Goal: Task Accomplishment & Management: Complete application form

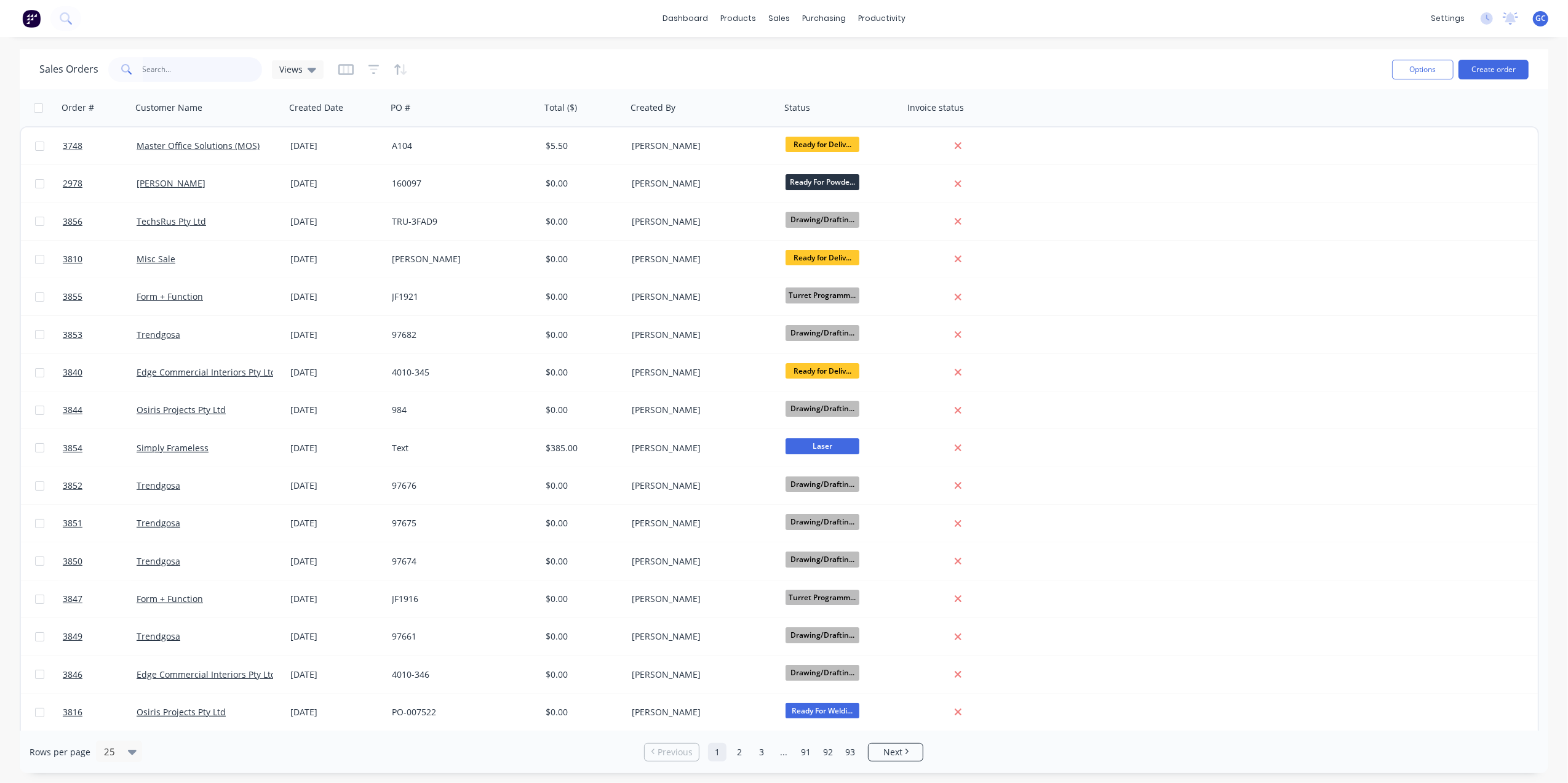
click at [190, 58] on input "text" at bounding box center [202, 69] width 120 height 25
click at [1500, 65] on button "Create order" at bounding box center [1494, 69] width 70 height 20
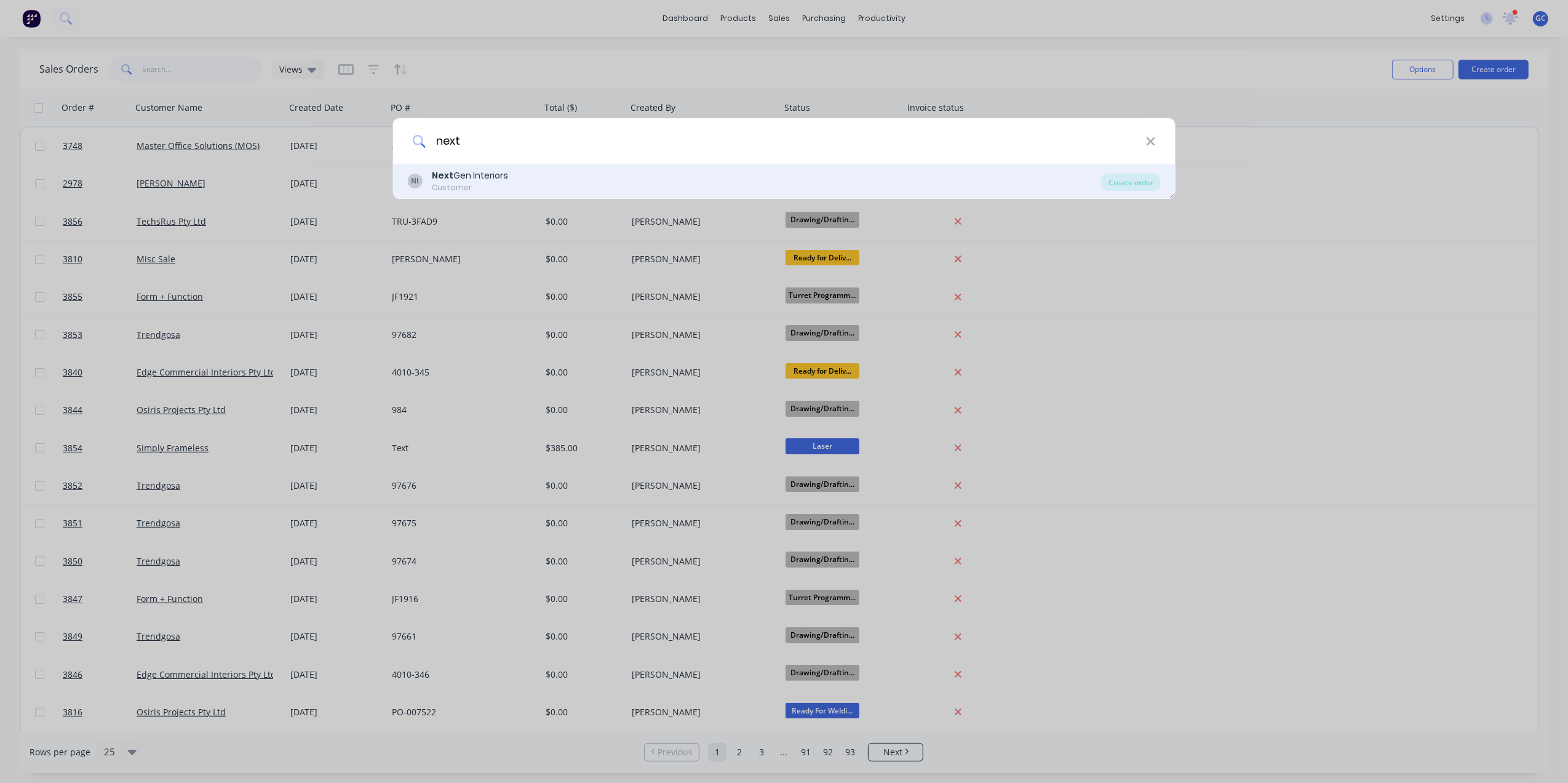
type input "next"
click at [495, 180] on div "Next Gen Interiors" at bounding box center [470, 176] width 76 height 13
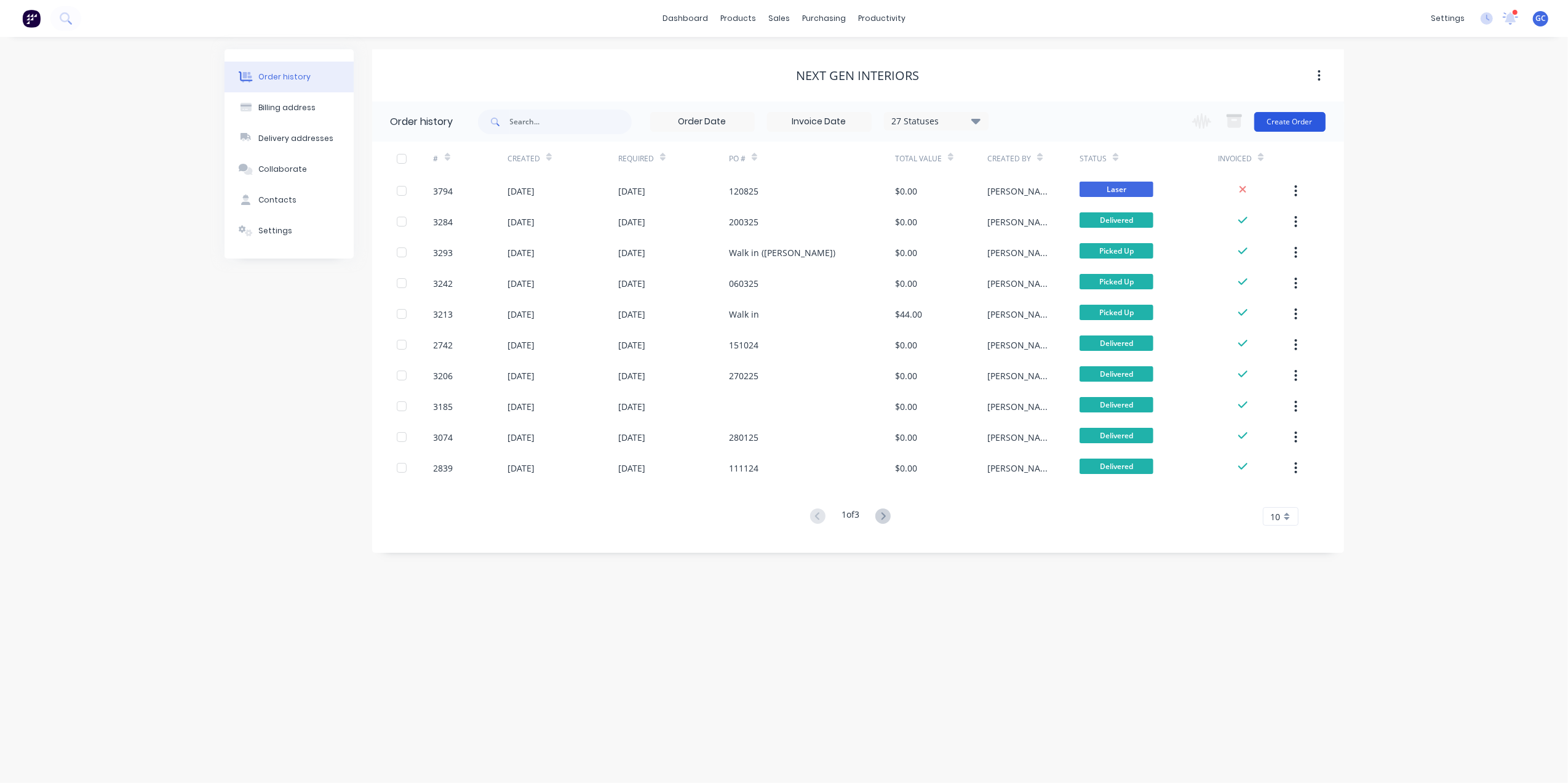
click at [1292, 122] on button "Create Order" at bounding box center [1290, 122] width 71 height 20
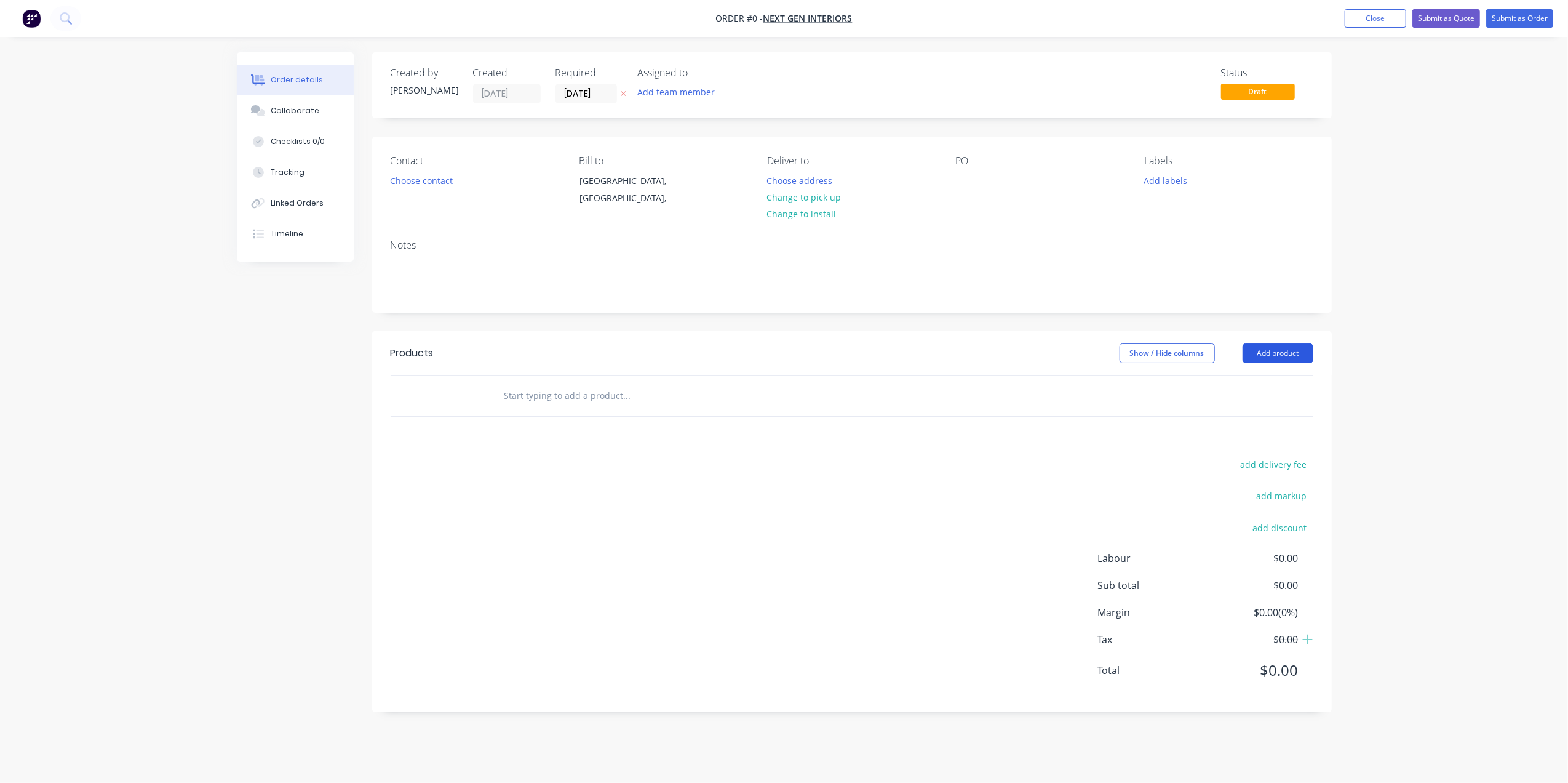
click at [1287, 351] on button "Add product" at bounding box center [1278, 353] width 71 height 20
click at [1248, 404] on div "Basic product" at bounding box center [1256, 409] width 95 height 18
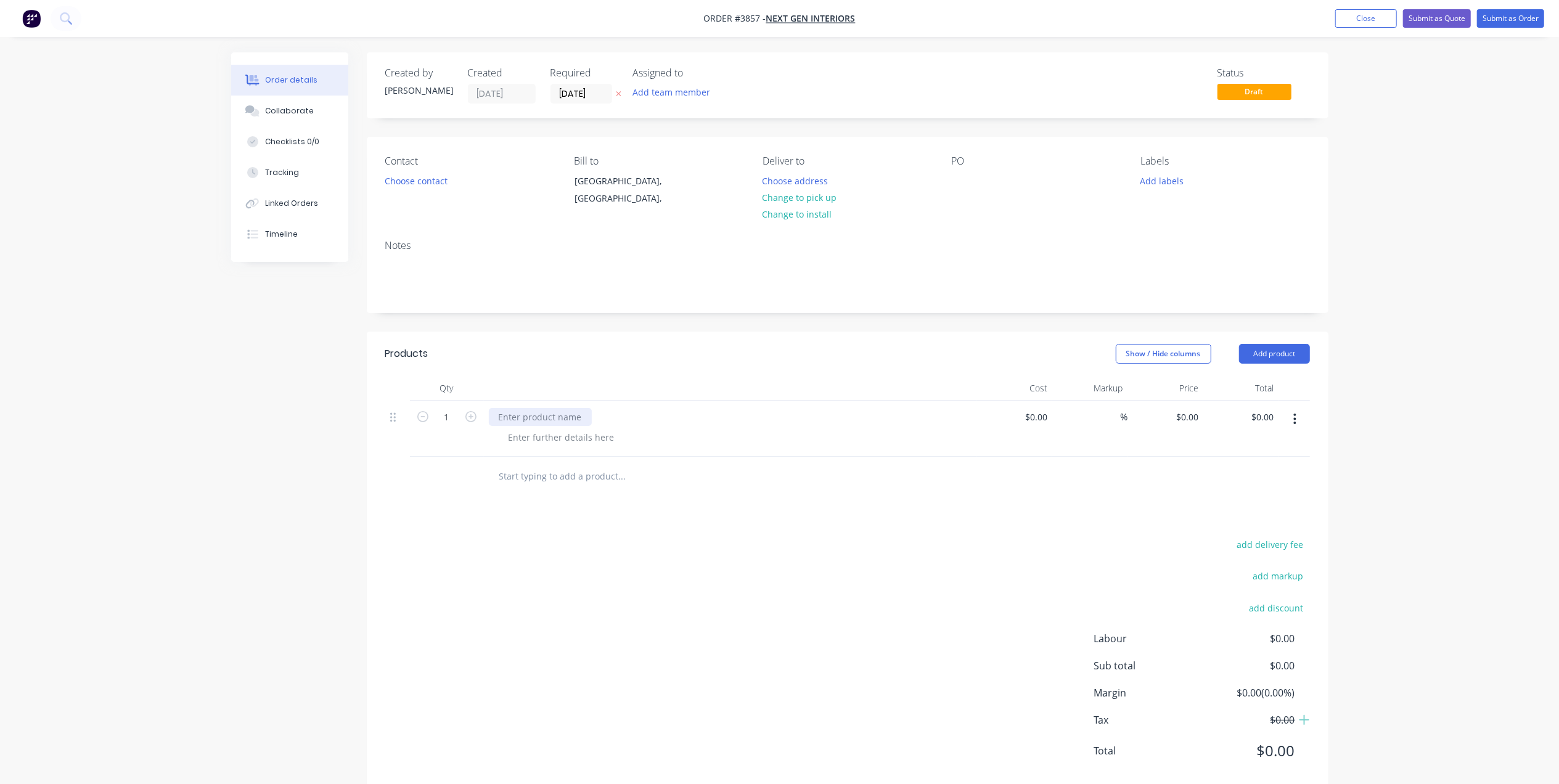
click at [568, 413] on div at bounding box center [541, 417] width 103 height 18
click at [525, 437] on div at bounding box center [562, 437] width 126 height 18
click at [466, 412] on icon "button" at bounding box center [471, 417] width 11 height 11
click at [453, 415] on input "2" at bounding box center [447, 417] width 32 height 18
type input "12"
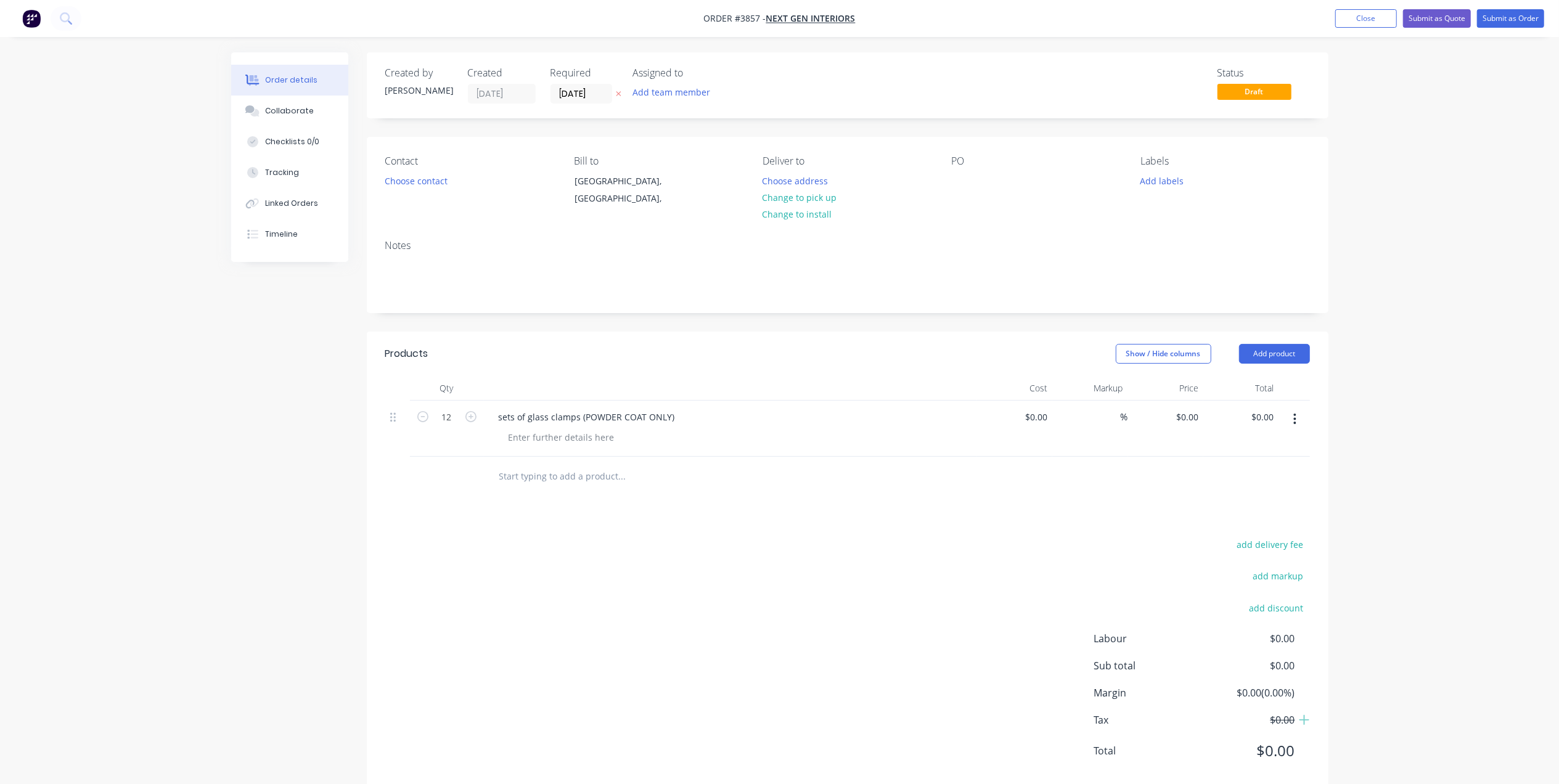
click at [541, 376] on header "Products Show / Hide columns Add product" at bounding box center [847, 354] width 962 height 45
click at [516, 418] on div "sets of glass clamps (POWDER COAT ONLY)" at bounding box center [587, 417] width 196 height 18
click at [561, 442] on div at bounding box center [562, 437] width 126 height 18
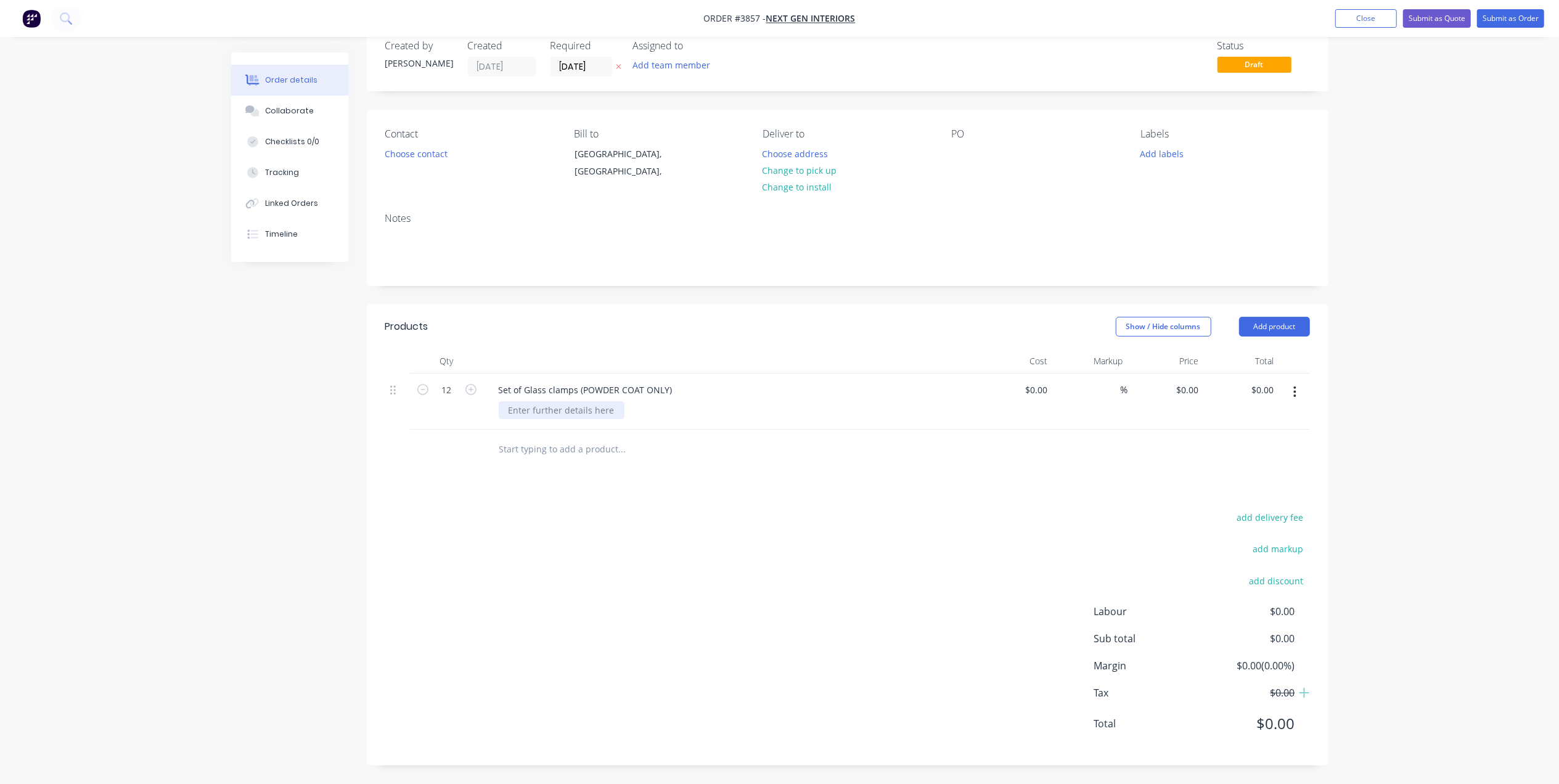
click at [563, 402] on div at bounding box center [562, 410] width 126 height 18
click at [742, 480] on div "Products Show / Hide columns Add product Qty Cost Markup Price Total 12 Set of …" at bounding box center [847, 535] width 962 height 461
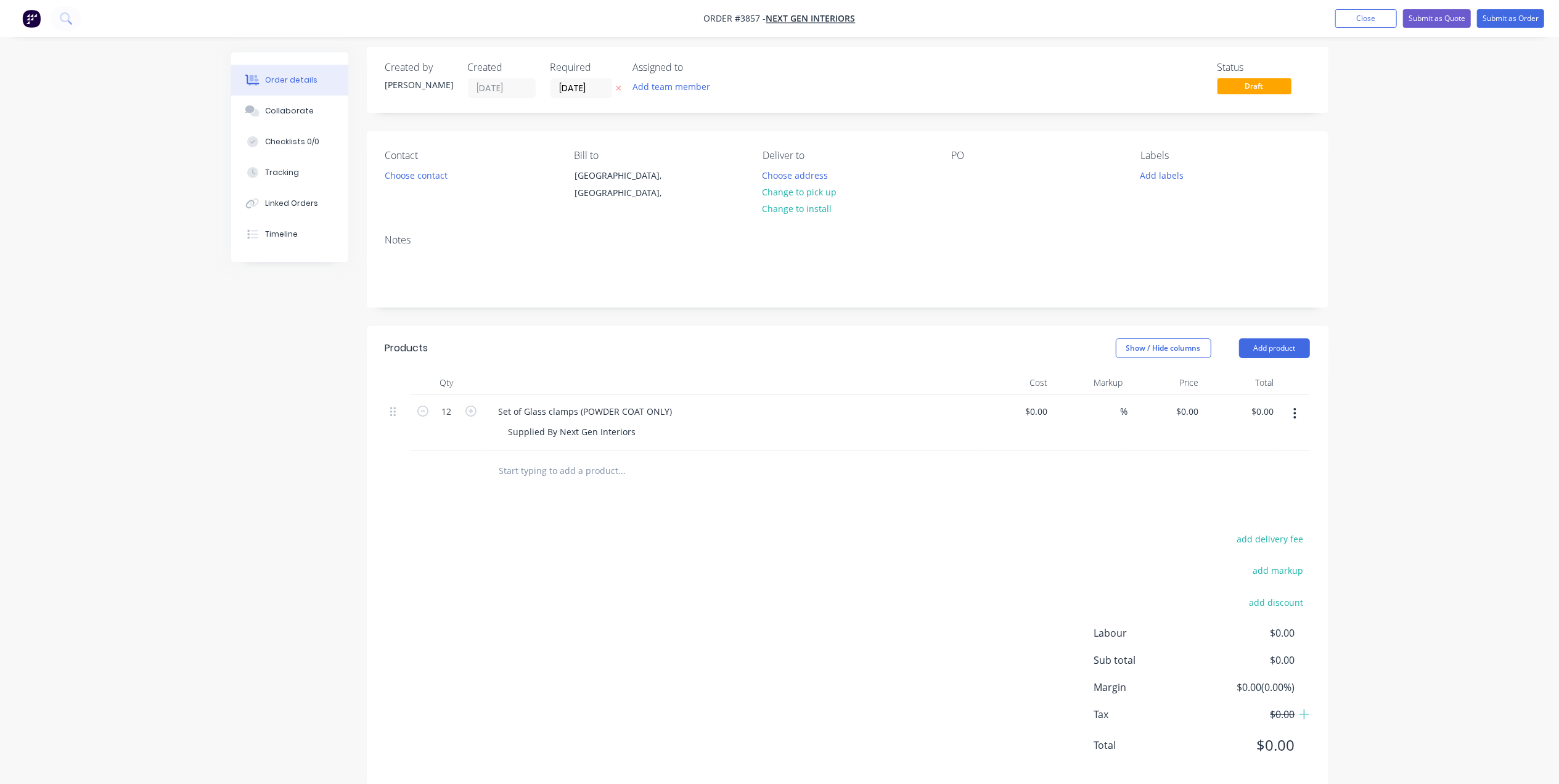
scroll to position [0, 0]
click at [444, 191] on div "Contact Choose contact" at bounding box center [470, 183] width 169 height 56
click at [447, 174] on button "Choose contact" at bounding box center [416, 180] width 76 height 16
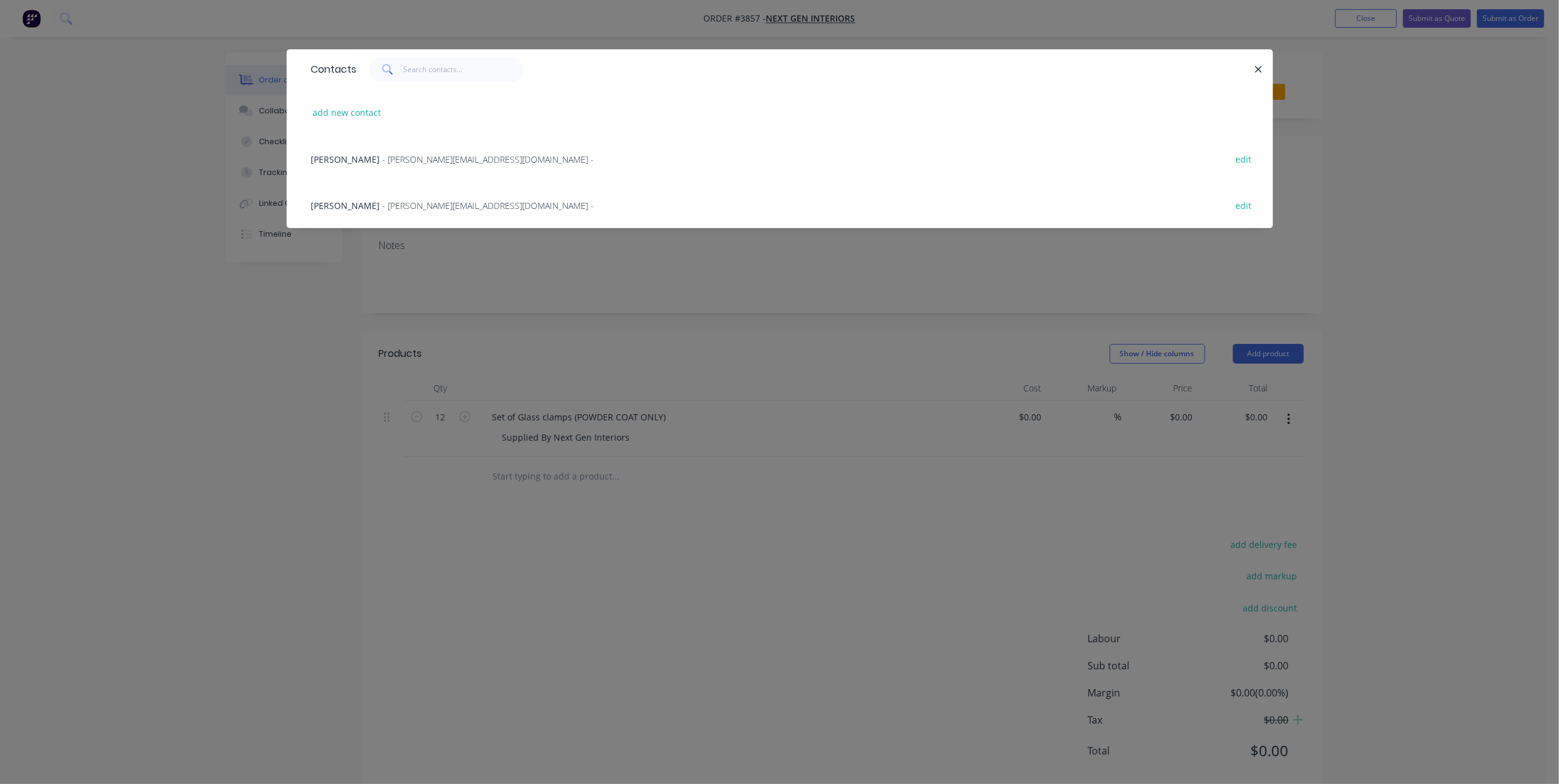
click at [387, 206] on span "- [PERSON_NAME][EMAIL_ADDRESS][DOMAIN_NAME] -" at bounding box center [488, 206] width 211 height 11
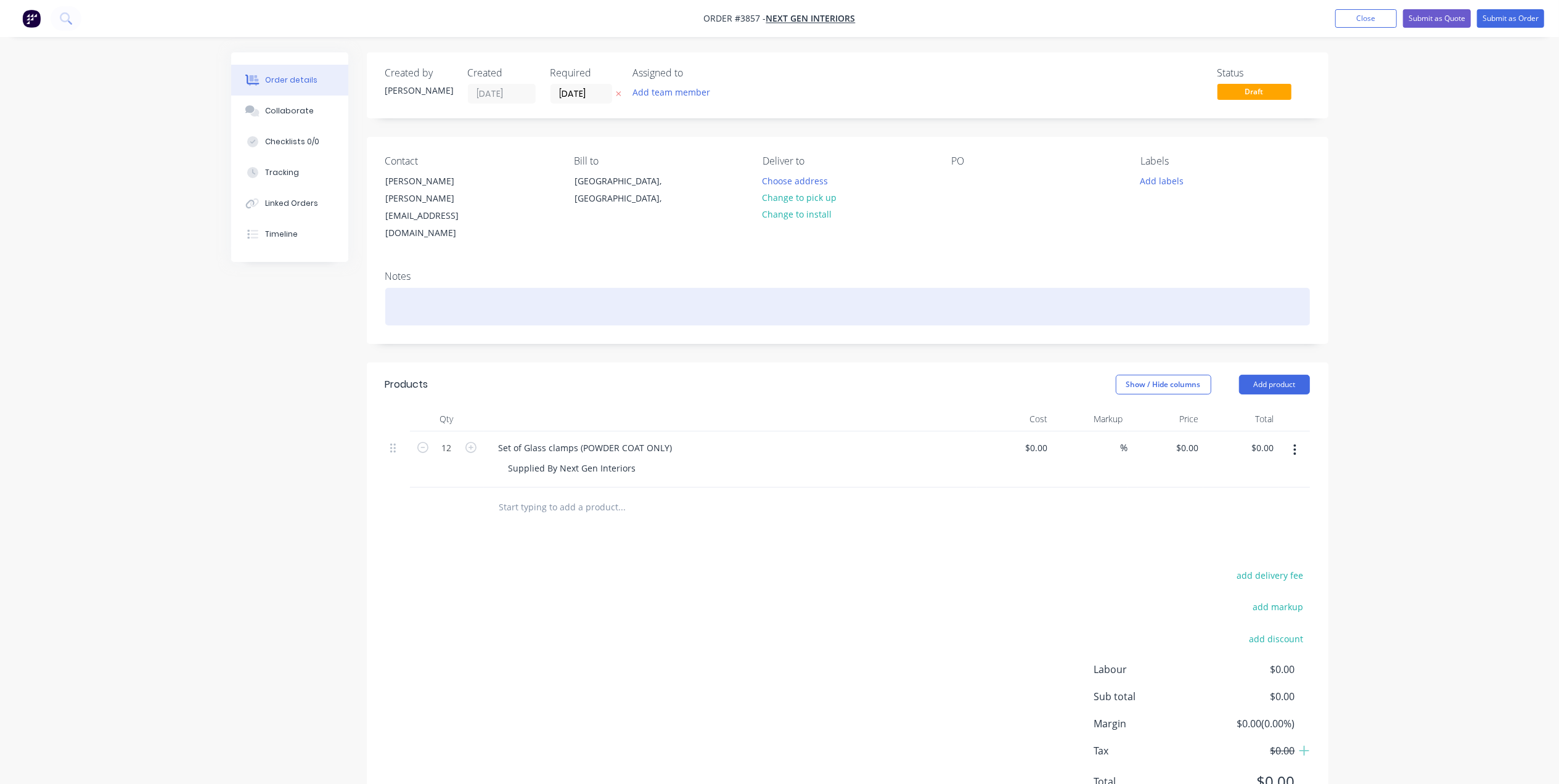
click at [413, 288] on div at bounding box center [848, 307] width 925 height 38
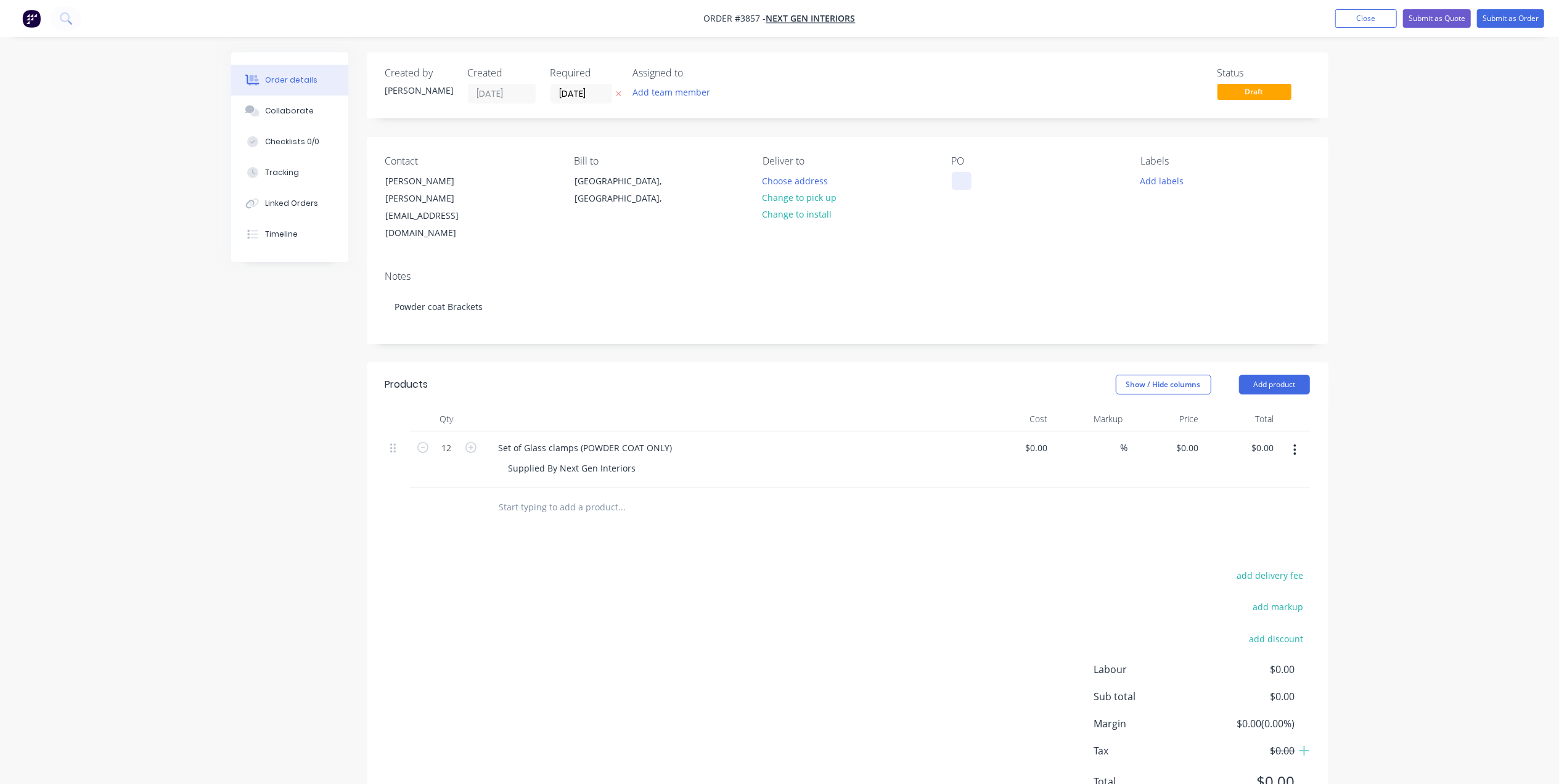
click at [960, 183] on div at bounding box center [961, 181] width 20 height 18
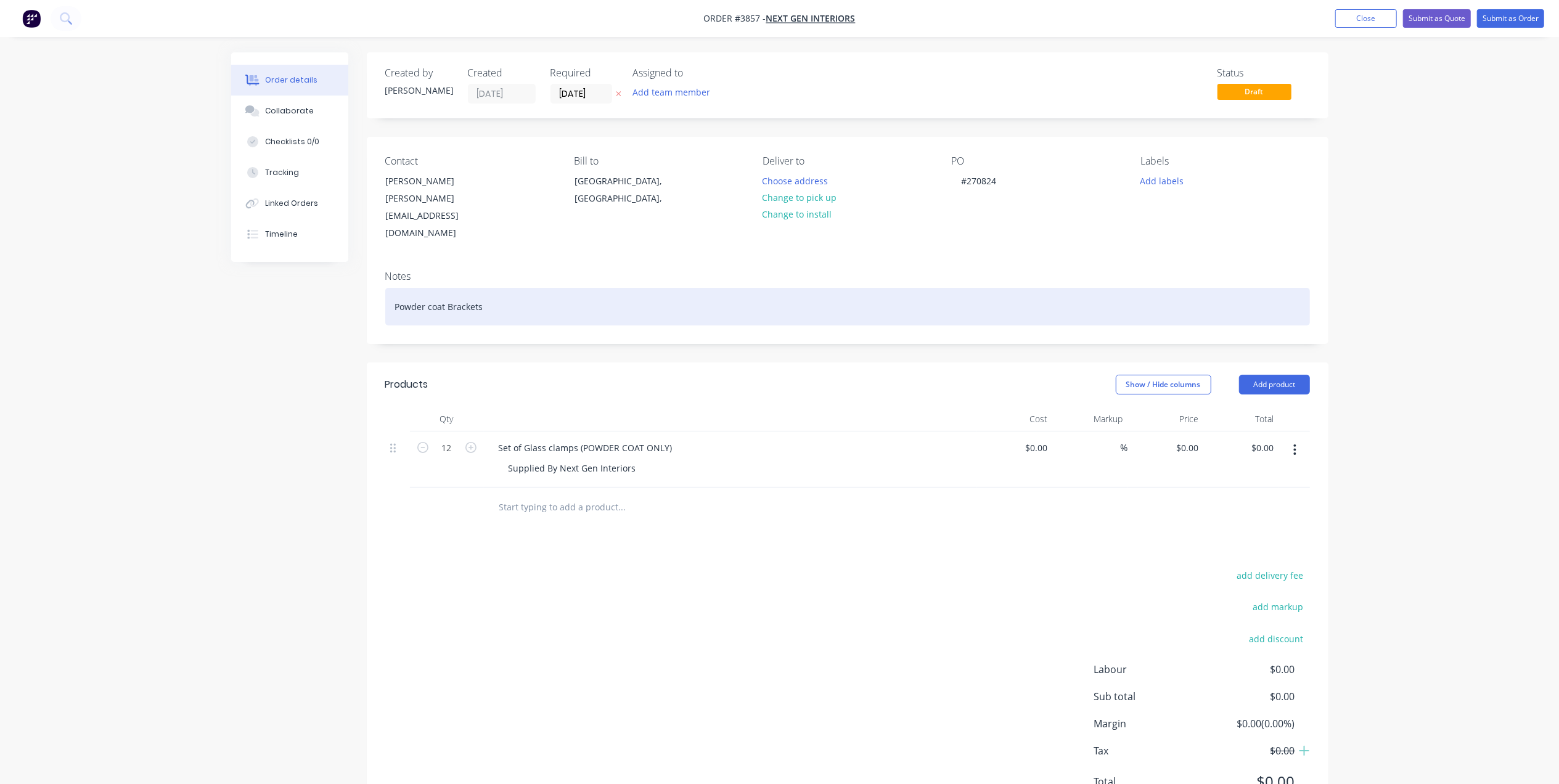
click at [1030, 288] on div "Powder coat Brackets" at bounding box center [848, 307] width 925 height 38
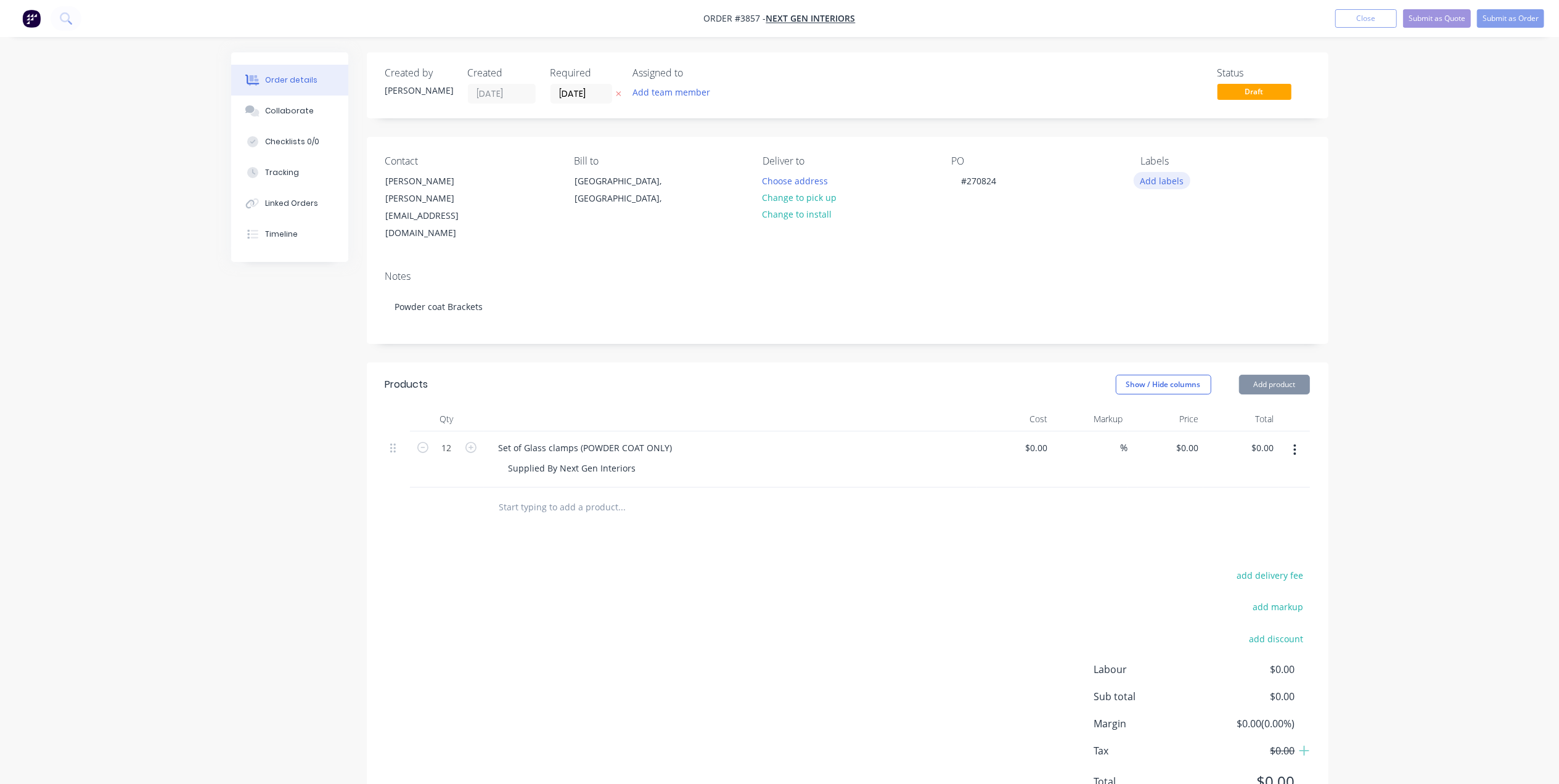
click at [1159, 180] on button "Add labels" at bounding box center [1162, 180] width 57 height 16
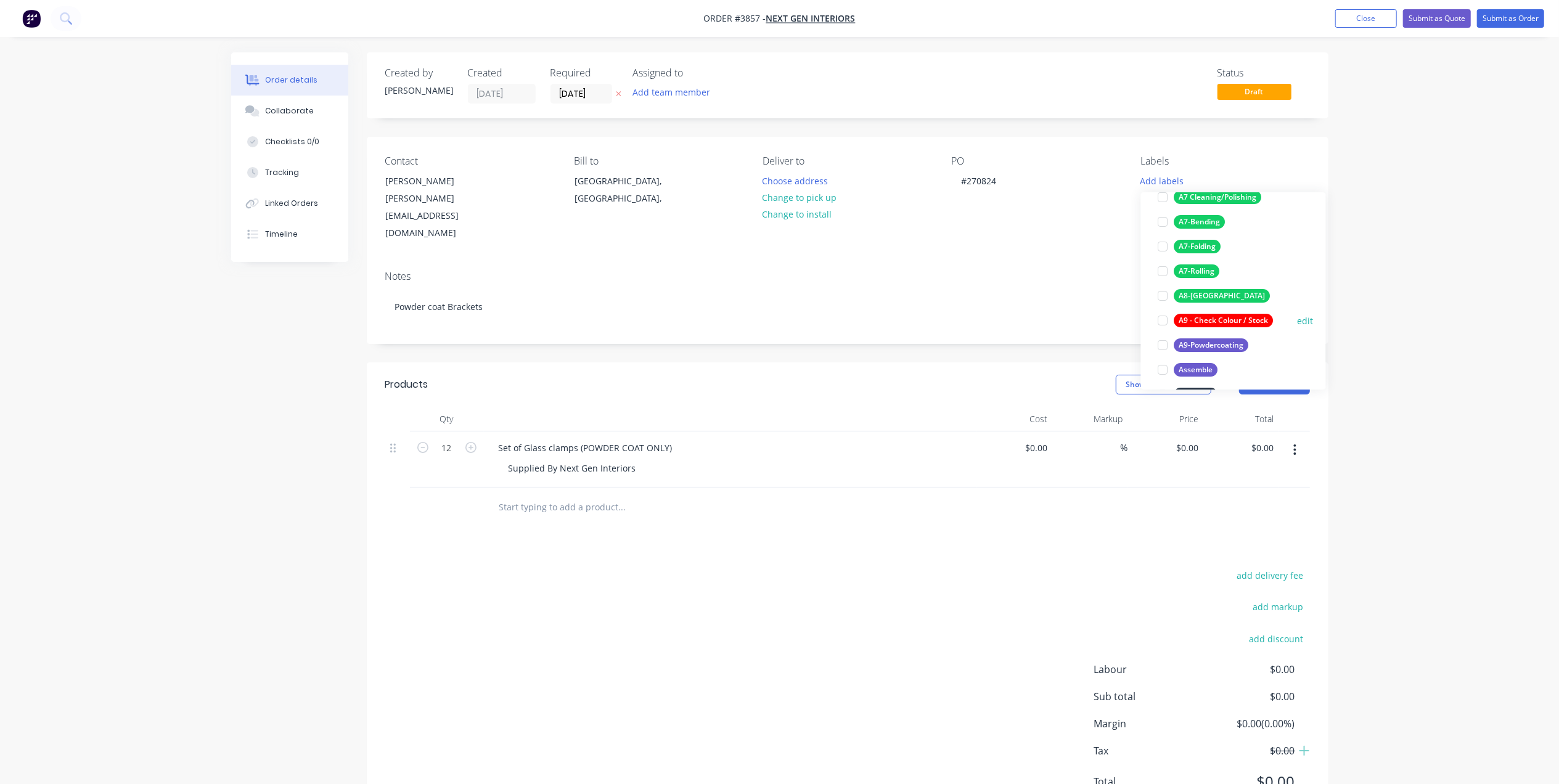
scroll to position [239, 0]
click at [1246, 343] on div "A9-Powdercoating" at bounding box center [1212, 347] width 74 height 13
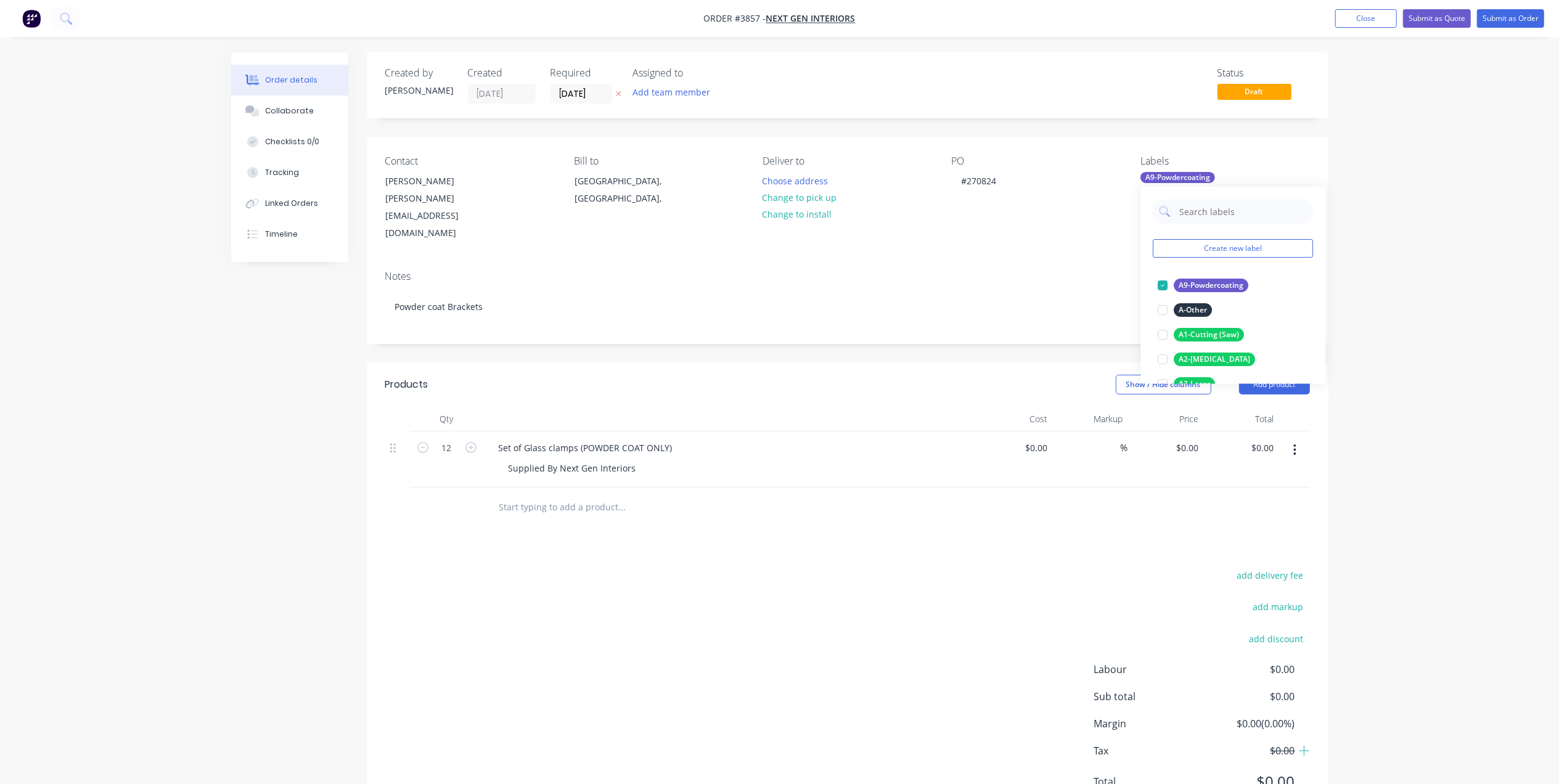
click at [900, 270] on div "Notes" at bounding box center [848, 276] width 925 height 11
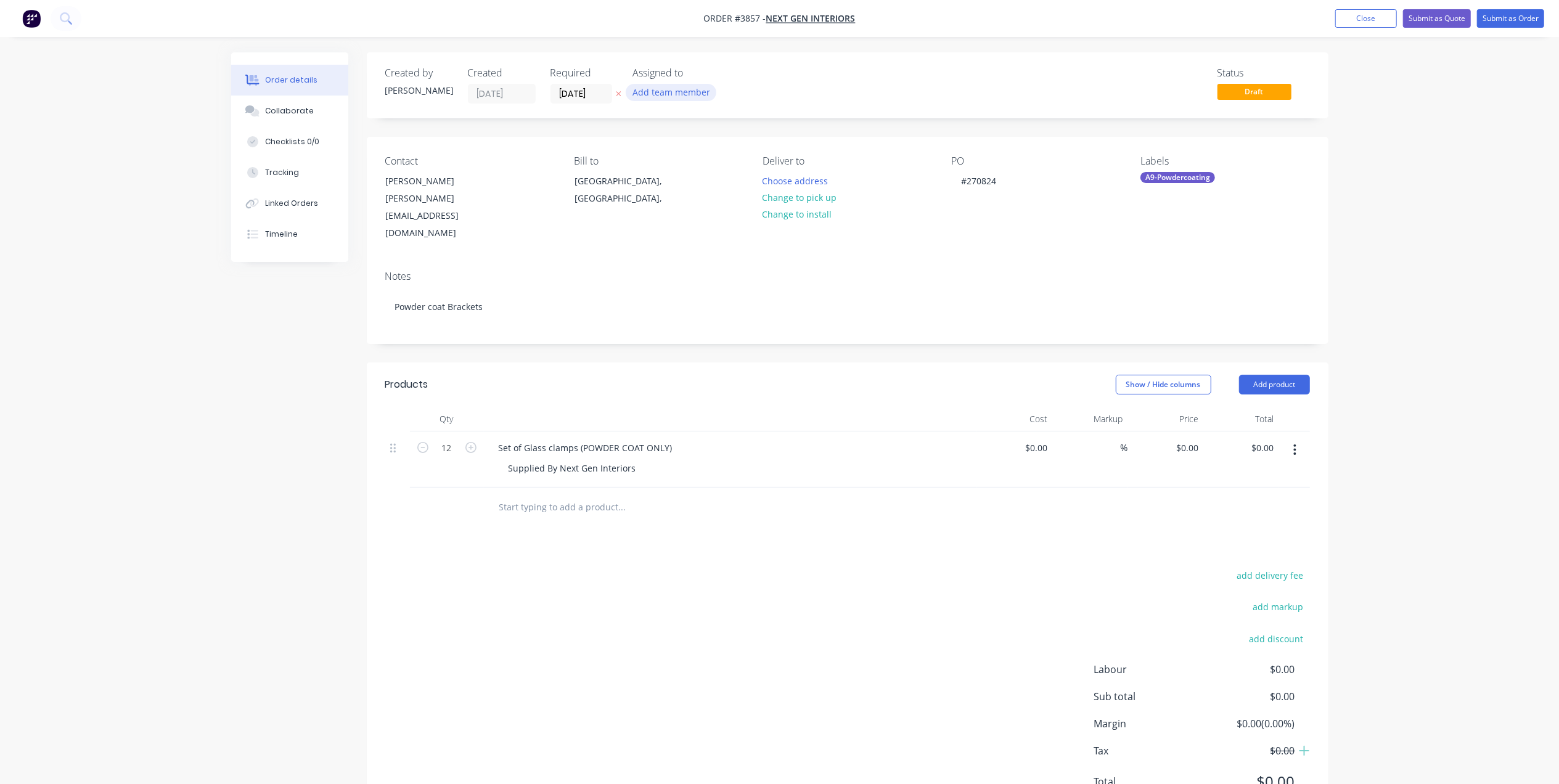
click at [667, 96] on button "Add team member" at bounding box center [671, 91] width 90 height 16
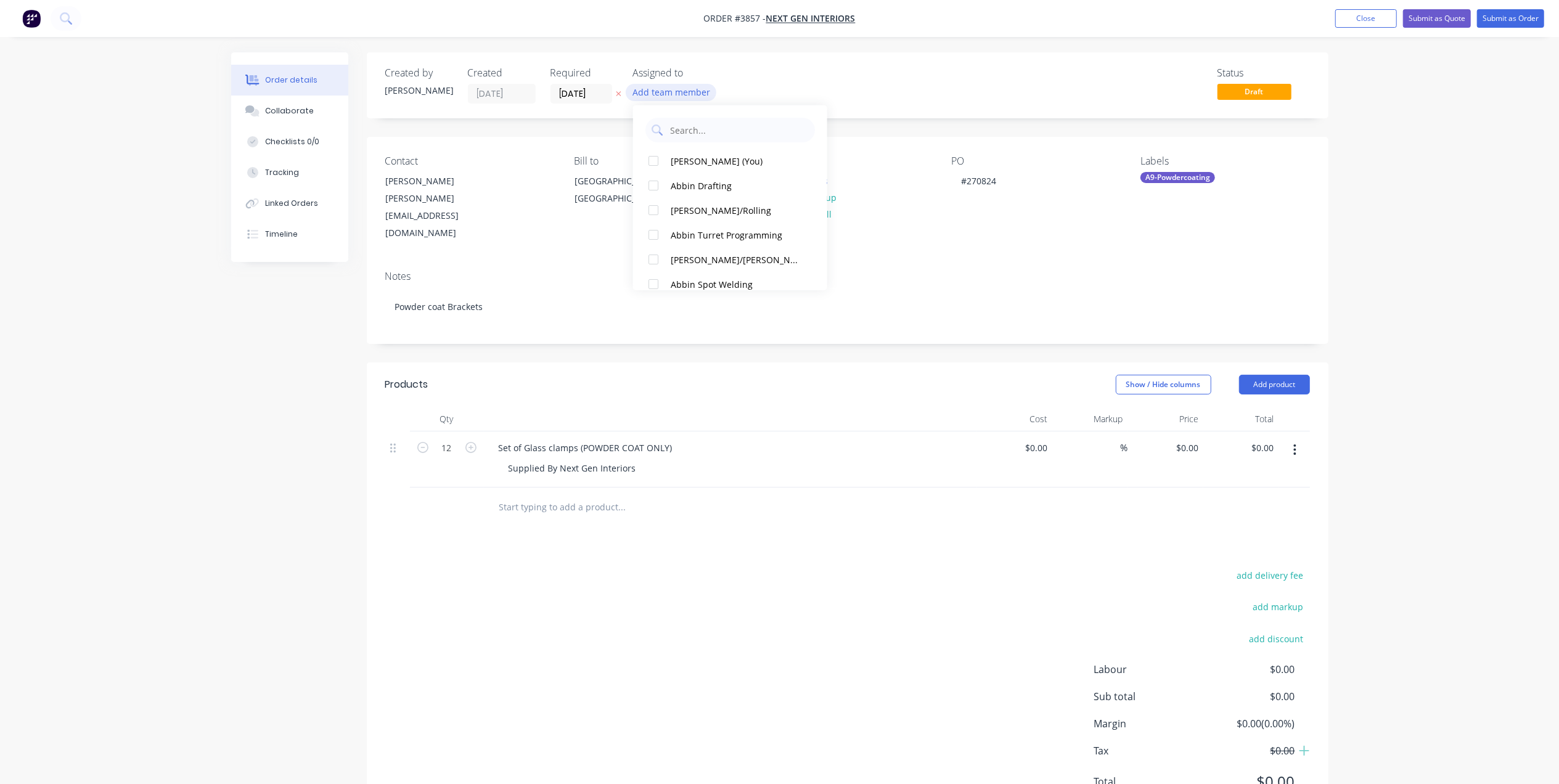
click at [670, 91] on button "Add team member" at bounding box center [671, 91] width 90 height 16
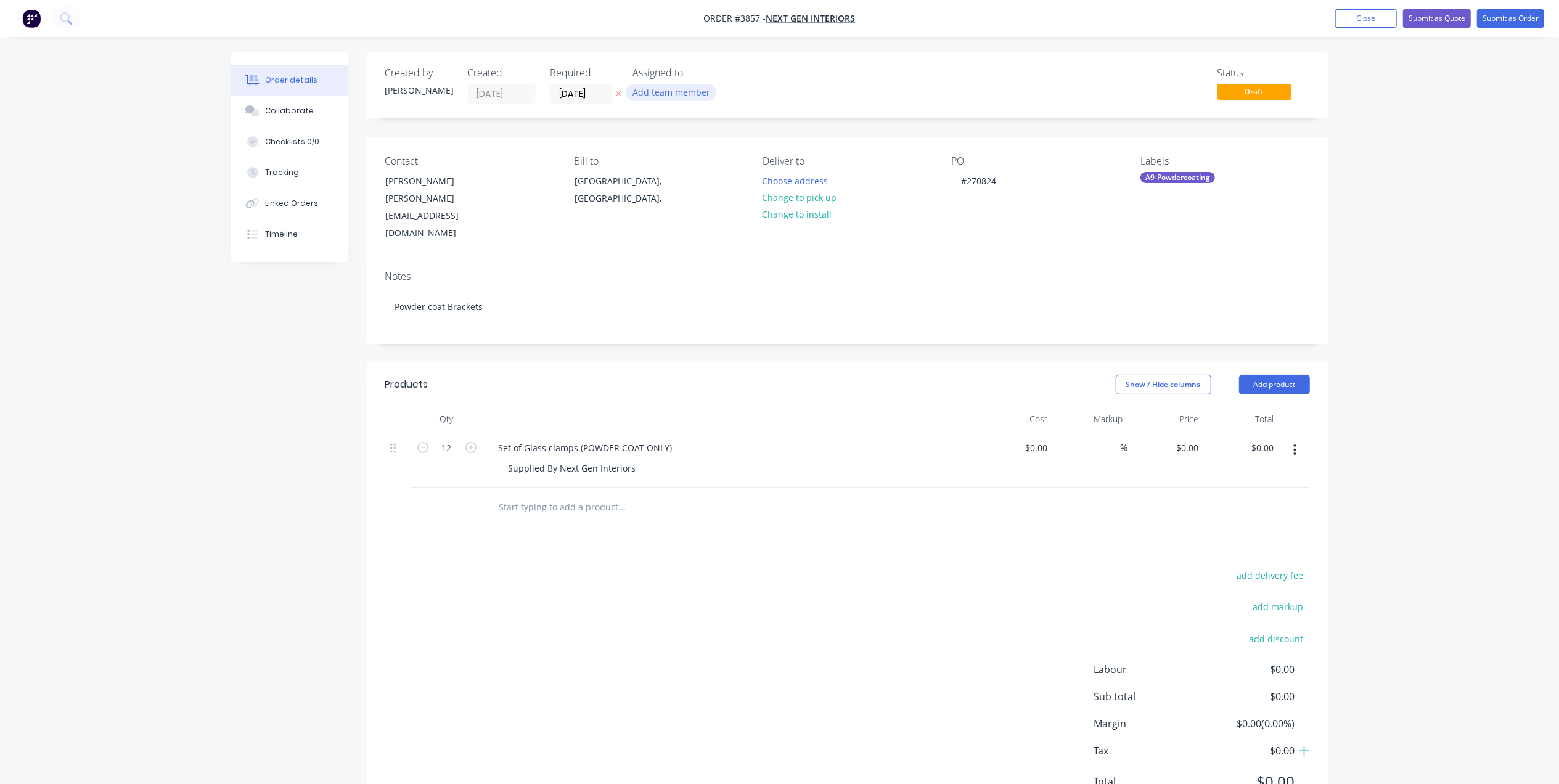
click at [684, 88] on button "Add team member" at bounding box center [671, 91] width 90 height 16
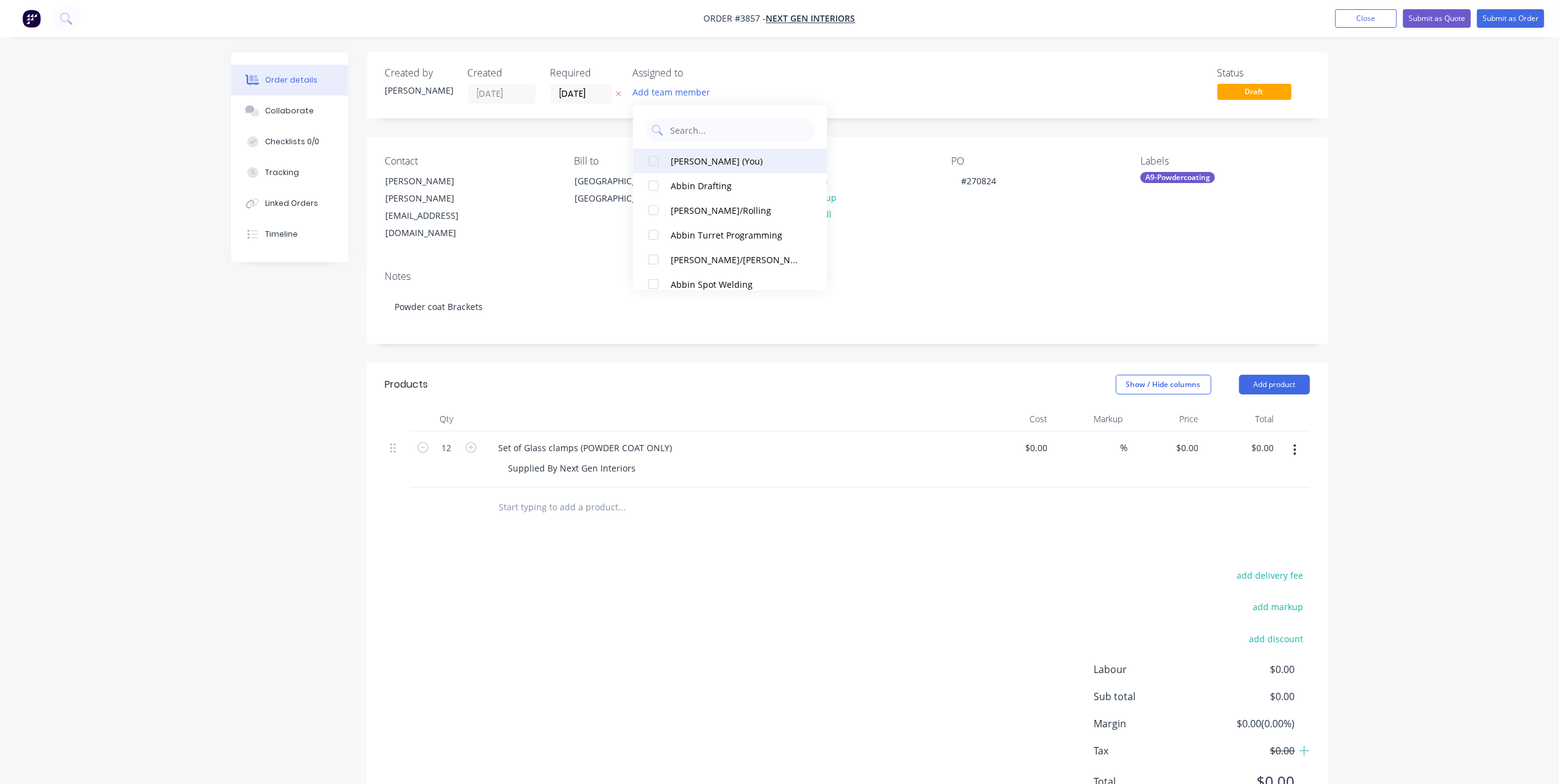
click at [692, 166] on div "[PERSON_NAME] (You)" at bounding box center [736, 161] width 130 height 13
click at [562, 88] on input "[DATE]" at bounding box center [581, 93] width 60 height 18
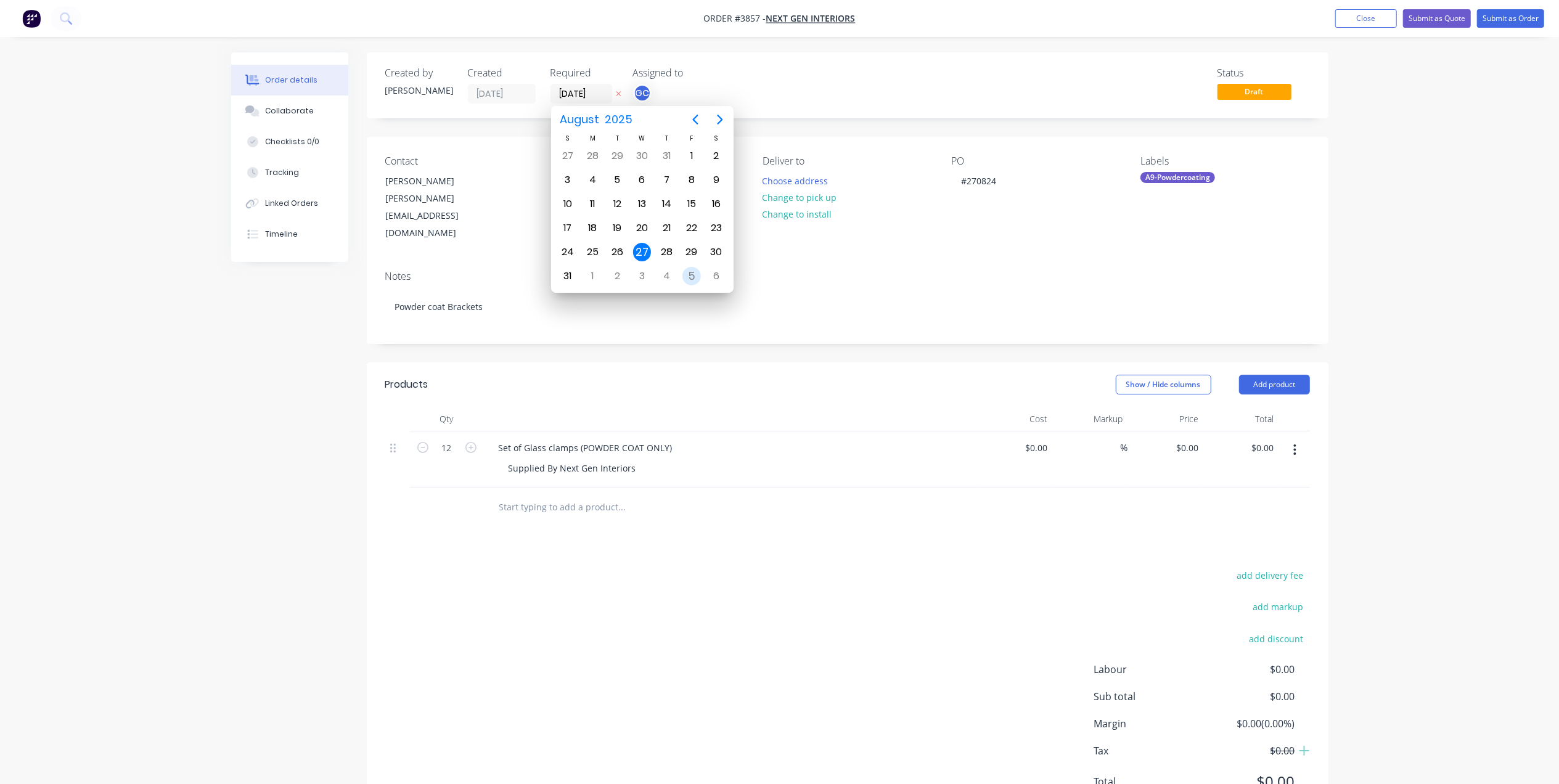
click at [694, 274] on div "5" at bounding box center [691, 276] width 18 height 18
type input "[DATE]"
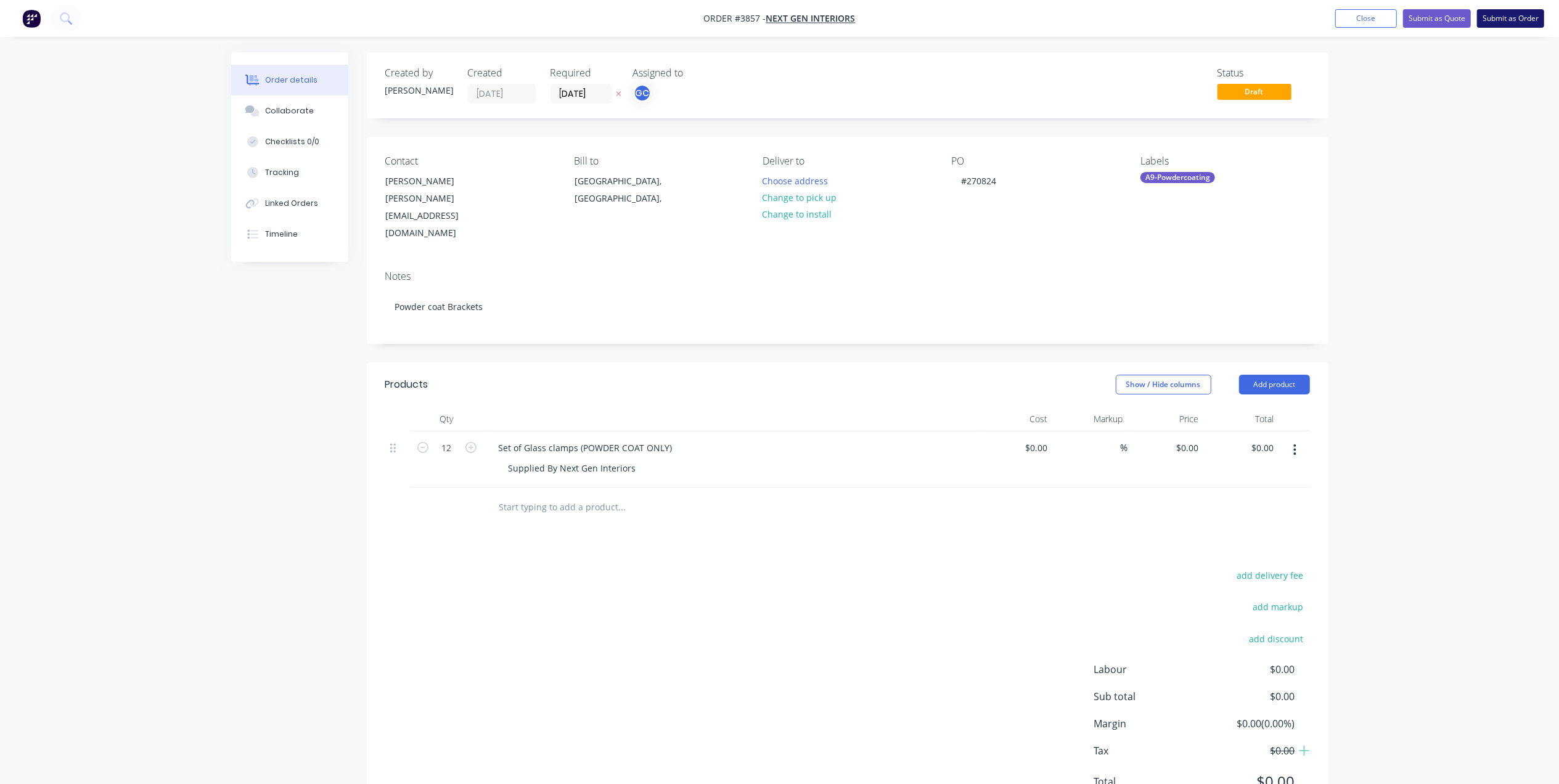
click at [1544, 23] on button "Submit as Order" at bounding box center [1510, 18] width 68 height 18
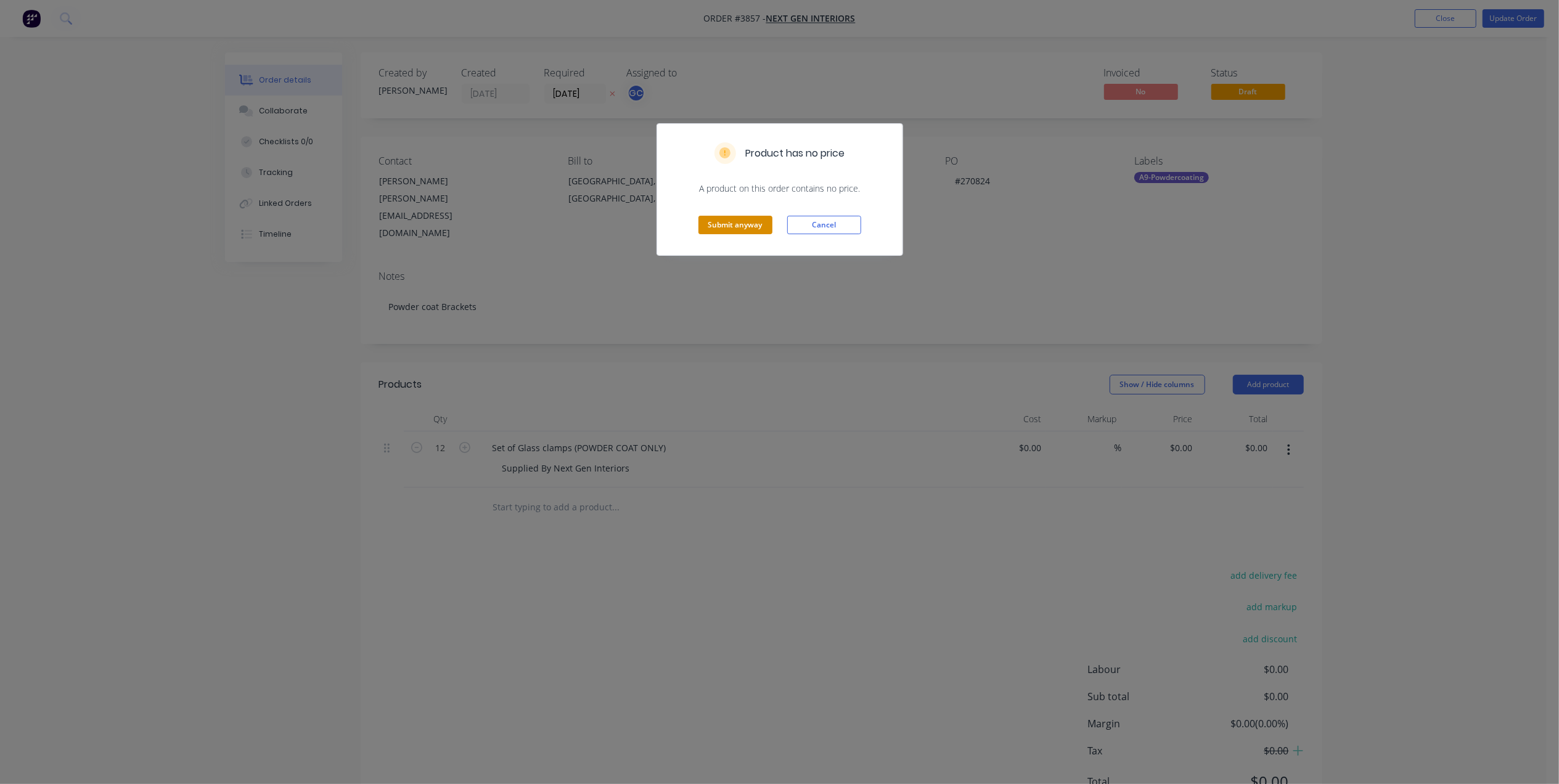
click at [734, 218] on button "Submit anyway" at bounding box center [736, 225] width 74 height 18
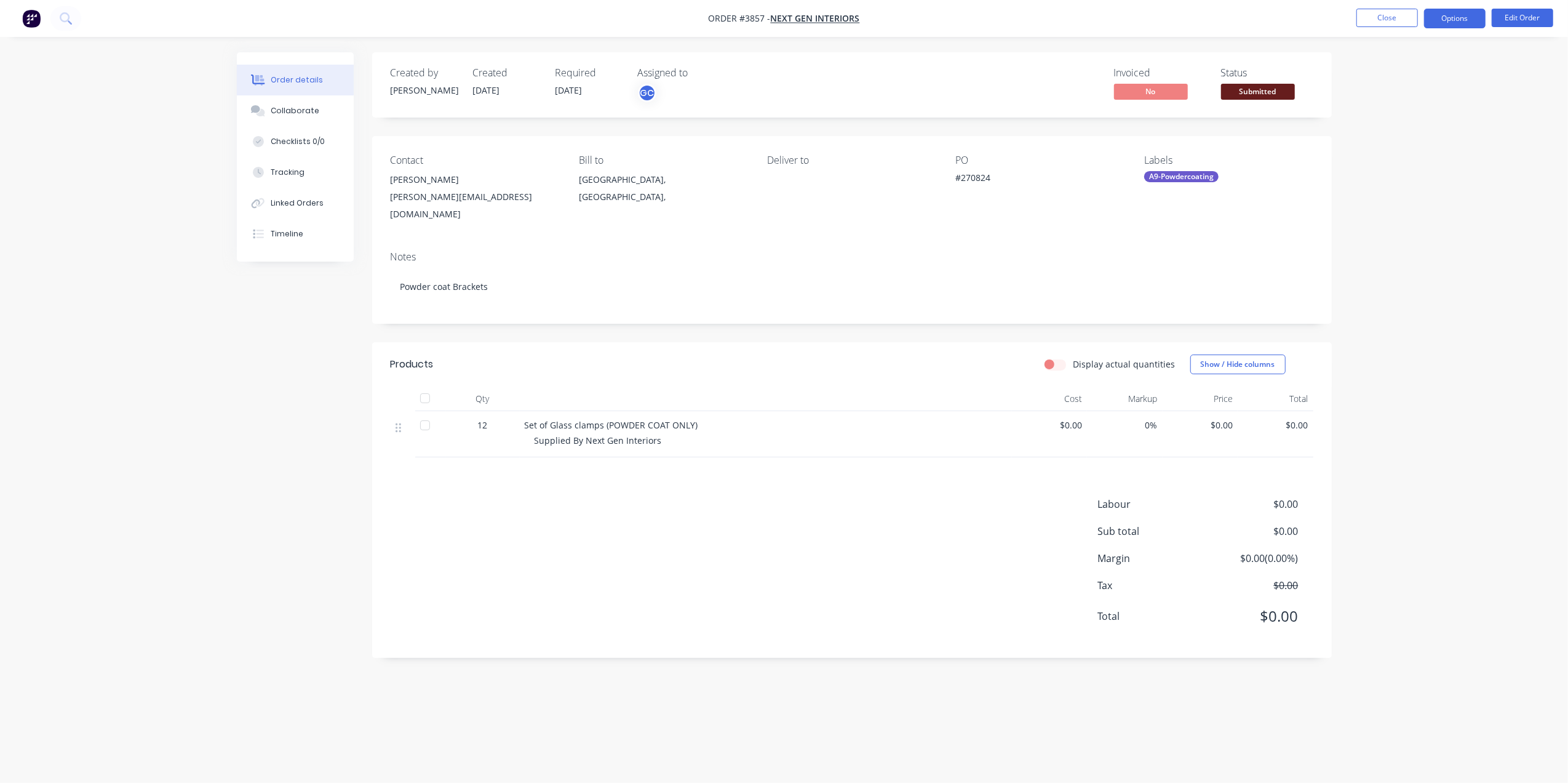
click at [1433, 17] on button "Options" at bounding box center [1455, 18] width 62 height 20
click at [1399, 148] on div "Work Order" at bounding box center [1418, 148] width 113 height 18
click at [1404, 126] on div "Without pricing" at bounding box center [1418, 124] width 113 height 18
click at [1271, 85] on span "Submitted" at bounding box center [1258, 91] width 74 height 15
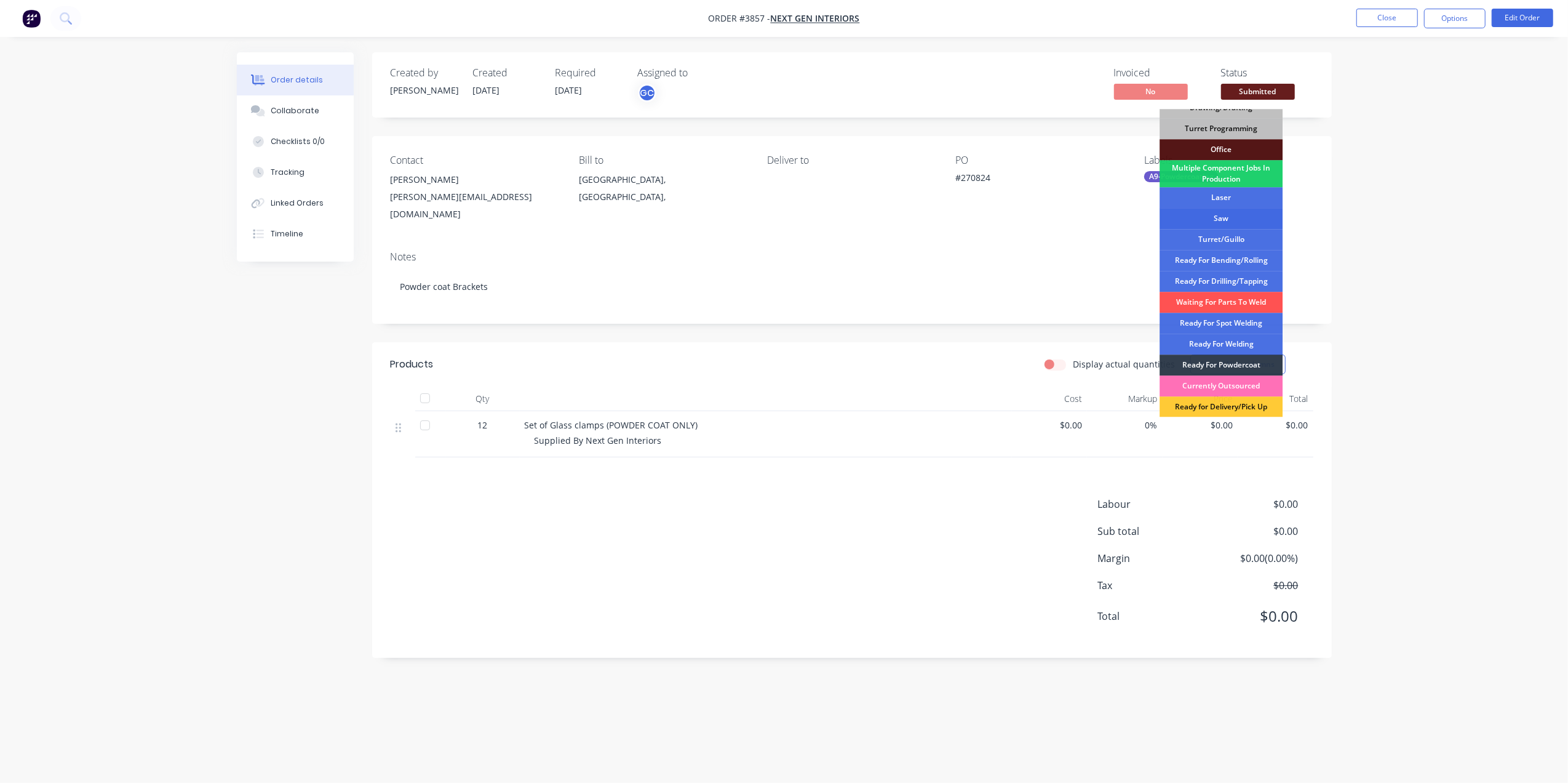
scroll to position [138, 0]
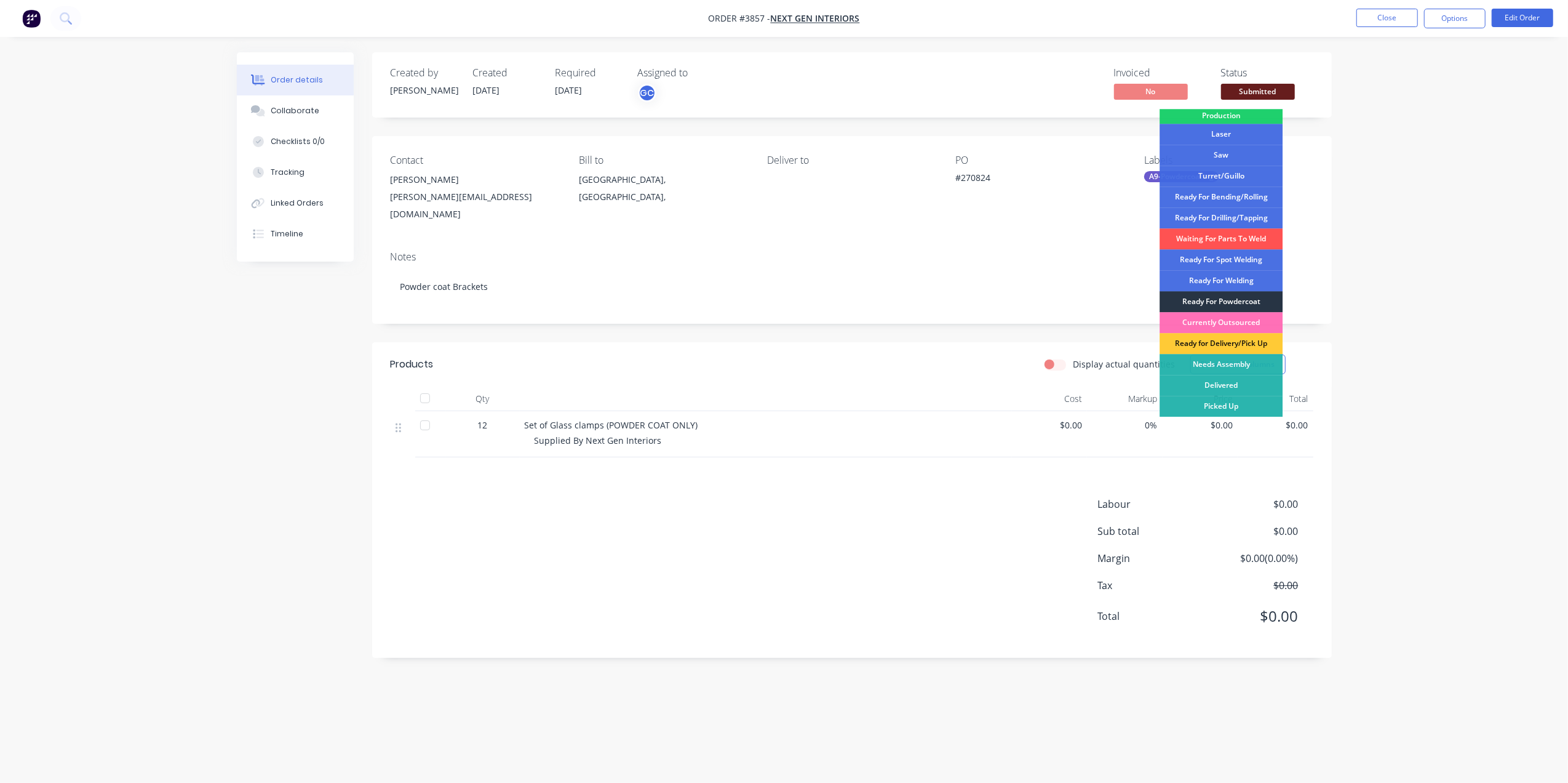
click at [1237, 303] on div "Ready For Powdercoat" at bounding box center [1221, 301] width 123 height 21
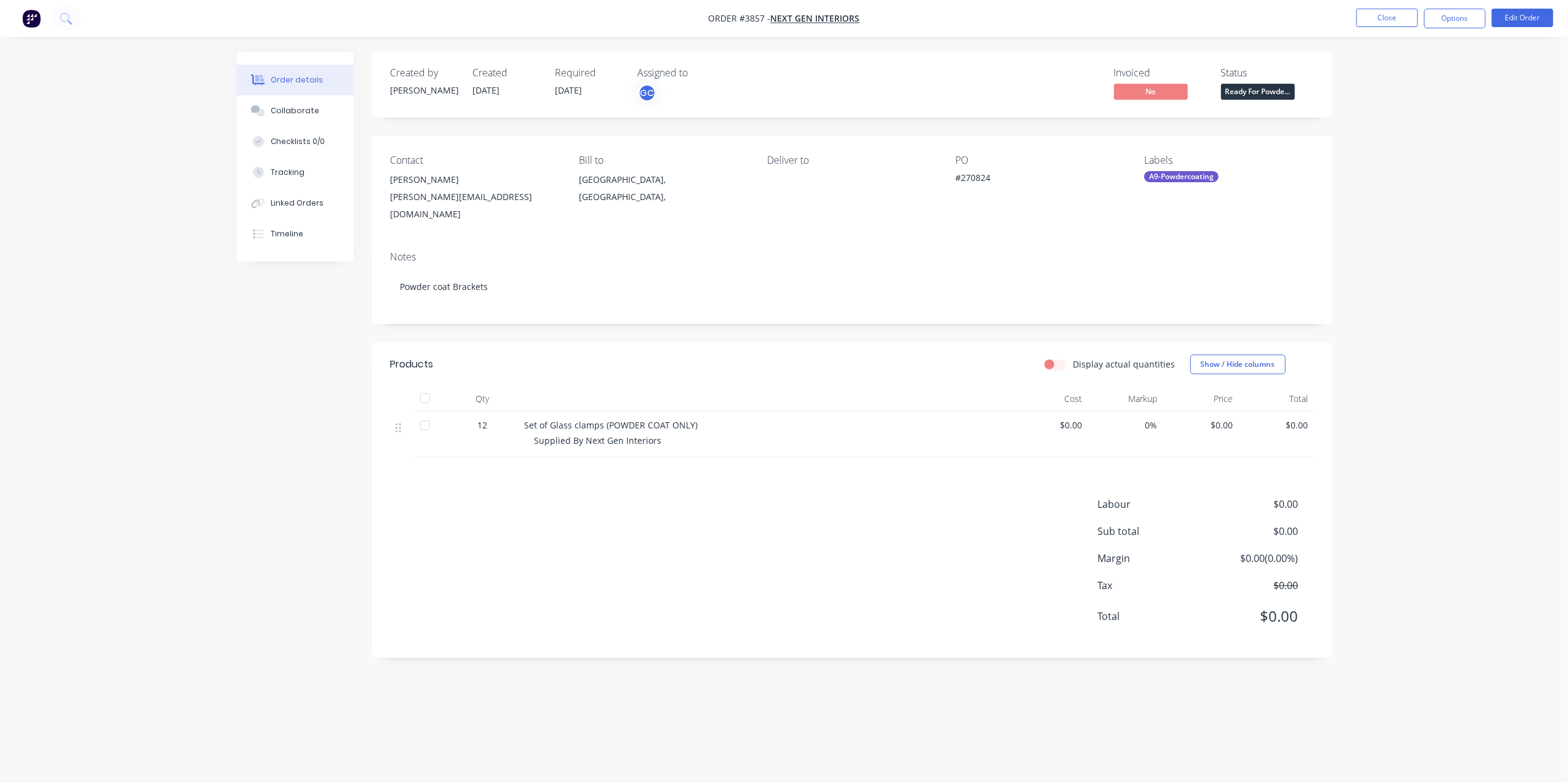
click at [1391, 8] on nav "Order #3857 - Next Gen Interiors Close Options Edit Order" at bounding box center [784, 18] width 1568 height 37
click at [1381, 15] on button "Close" at bounding box center [1387, 17] width 62 height 18
